Goal: Information Seeking & Learning: Learn about a topic

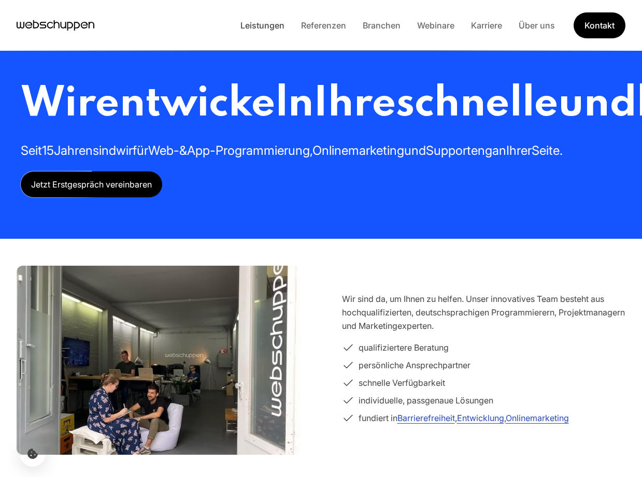
click at [275, 25] on link "Leistungen" at bounding box center [262, 25] width 61 height 10
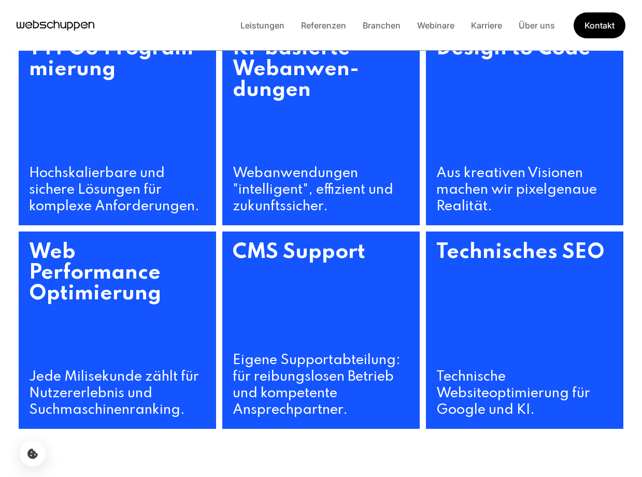
scroll to position [572, 0]
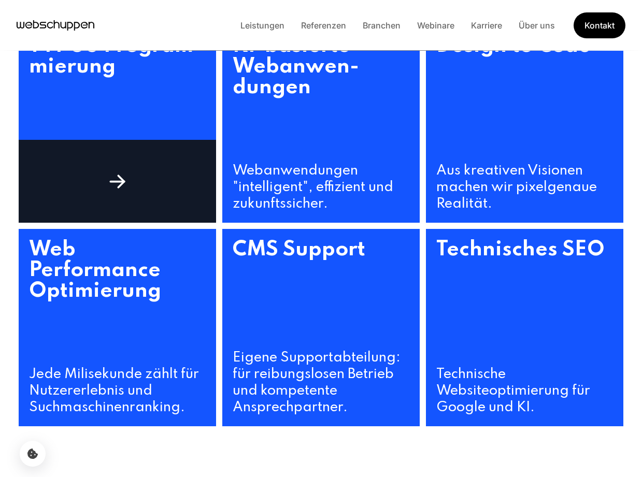
click at [142, 147] on h3 "TYPO3 Program­mierung" at bounding box center [117, 93] width 197 height 137
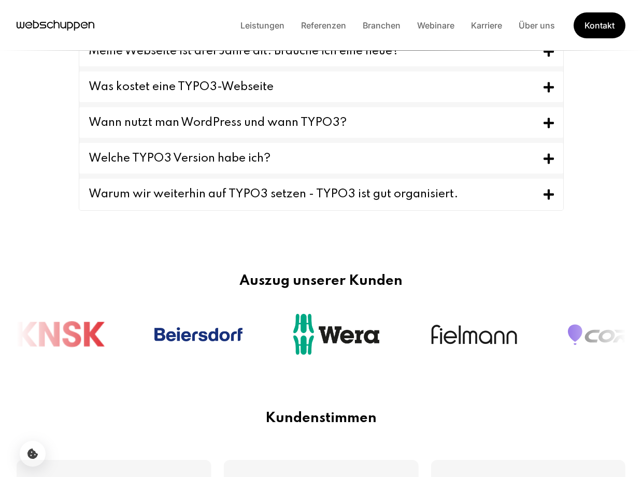
scroll to position [1030, 0]
click at [260, 30] on button "Ich kann nicht bewerten, ob TYPO3 für mich passt." at bounding box center [321, 14] width 484 height 31
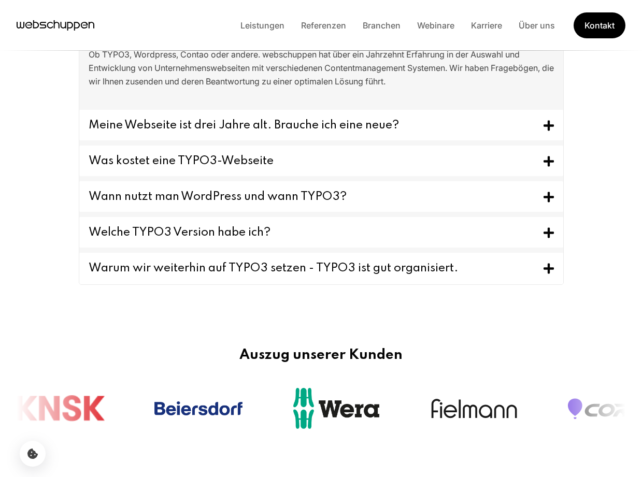
click at [260, 31] on button "Ich kann nicht bewerten, ob TYPO3 für mich passt." at bounding box center [321, 15] width 484 height 32
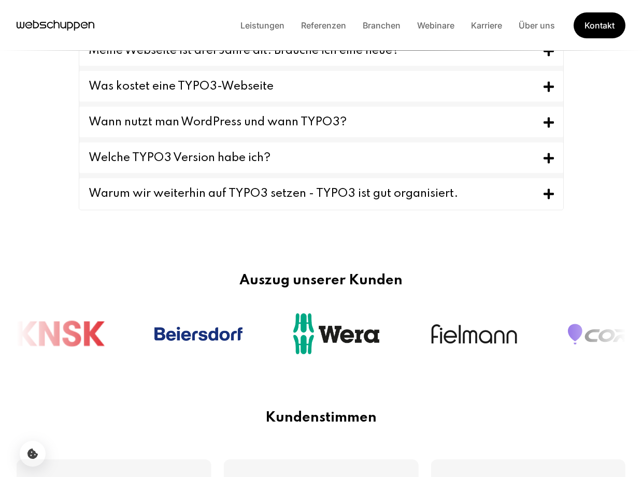
click at [266, 30] on button "Ich kann nicht bewerten, ob TYPO3 für mich passt." at bounding box center [321, 14] width 484 height 31
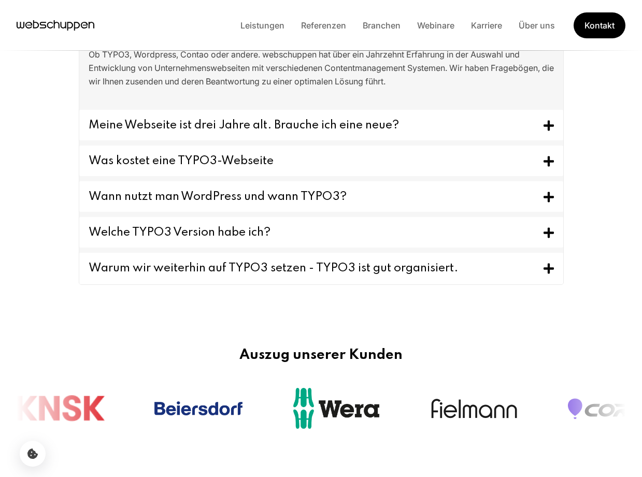
drag, startPoint x: 417, startPoint y: 185, endPoint x: 88, endPoint y: 159, distance: 330.1
click at [88, 105] on div "Ob TYPO3, Wordpress, Contao oder andere. webschuppen hat über ein Jahrzehnt Erf…" at bounding box center [321, 68] width 482 height 74
copy p "Ob TYPO3, Wordpress, Contao oder andere. webschuppen hat über ein Jahrzehnt Erf…"
click at [56, 241] on section "FAQ Wie verbessert ein CMS die Funktionalität einer Webseite? Content Managemen…" at bounding box center [321, 112] width 642 height 419
click at [257, 140] on button "Meine Webseite ist drei Jahre alt. Brauche ich eine neue?" at bounding box center [321, 125] width 484 height 31
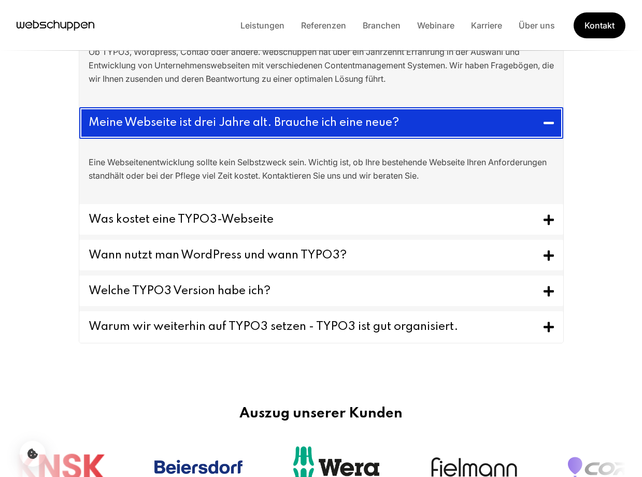
scroll to position [1031, 0]
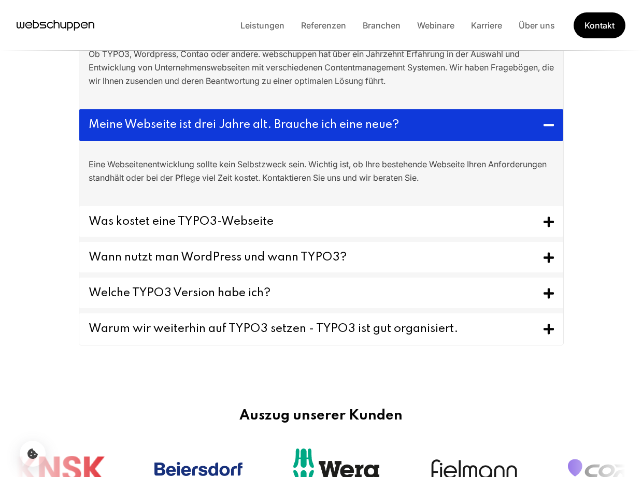
click at [274, 31] on button "Ich kann nicht bewerten, ob TYPO3 für mich passt." at bounding box center [321, 15] width 484 height 32
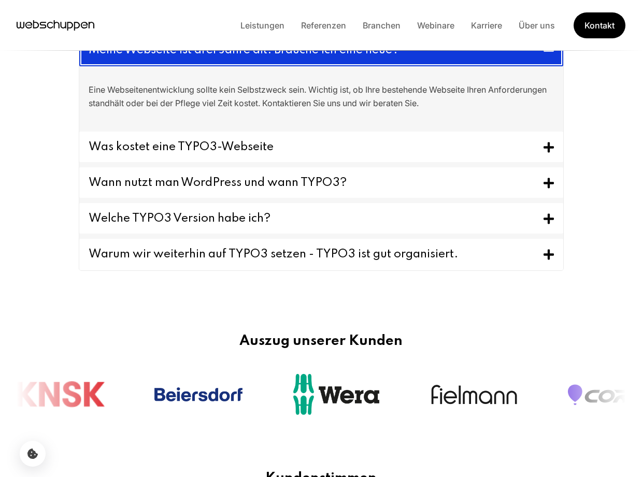
click at [274, 66] on button "Meine Webseite ist drei Jahre alt. Brauche ich eine neue?" at bounding box center [321, 51] width 484 height 32
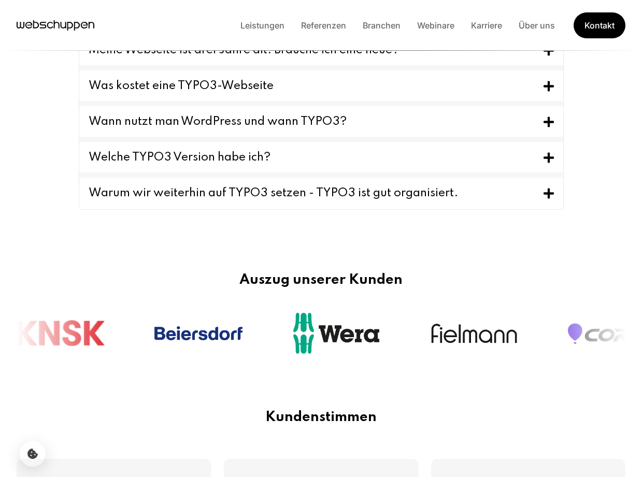
click at [277, 101] on button "Was kostet eine TYPO3-Webseite" at bounding box center [321, 85] width 484 height 31
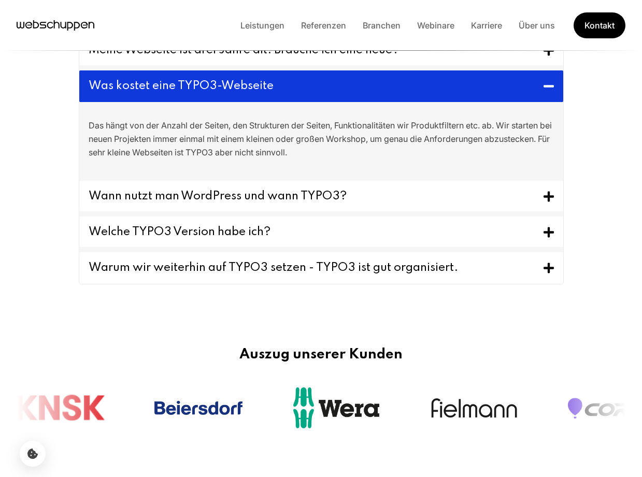
drag, startPoint x: 360, startPoint y: 257, endPoint x: 88, endPoint y: 230, distance: 272.9
click at [89, 159] on p "Das hängt von der Anzahl der Seiten, den Strukturen der Seiten, Funktionalitäte…" at bounding box center [321, 139] width 465 height 40
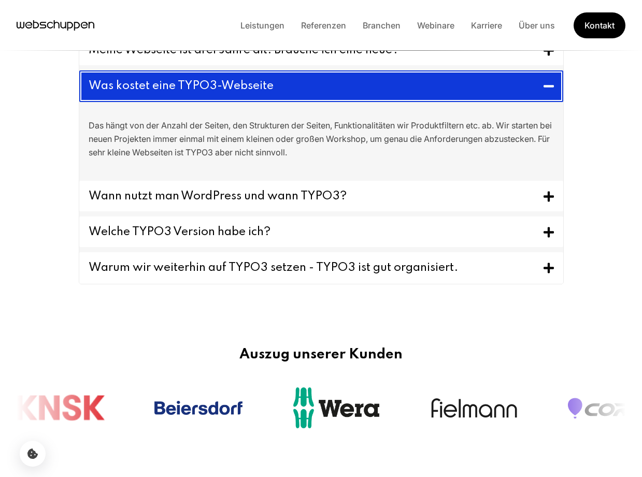
click at [106, 102] on button "Was kostet eine TYPO3-Webseite" at bounding box center [321, 86] width 484 height 32
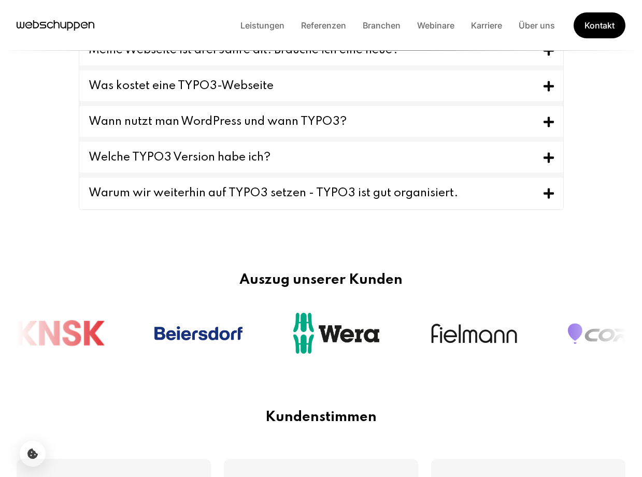
click at [120, 137] on button "Wann nutzt man WordPress und wann TYPO3?" at bounding box center [321, 121] width 484 height 31
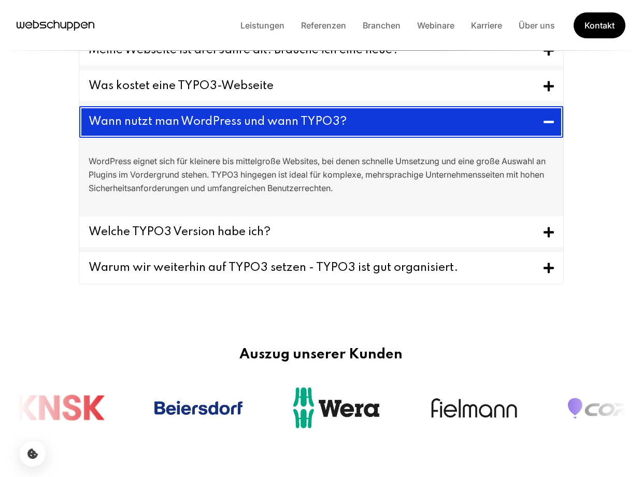
click at [120, 138] on button "Wann nutzt man WordPress und wann TYPO3?" at bounding box center [321, 122] width 484 height 32
